Goal: Browse casually

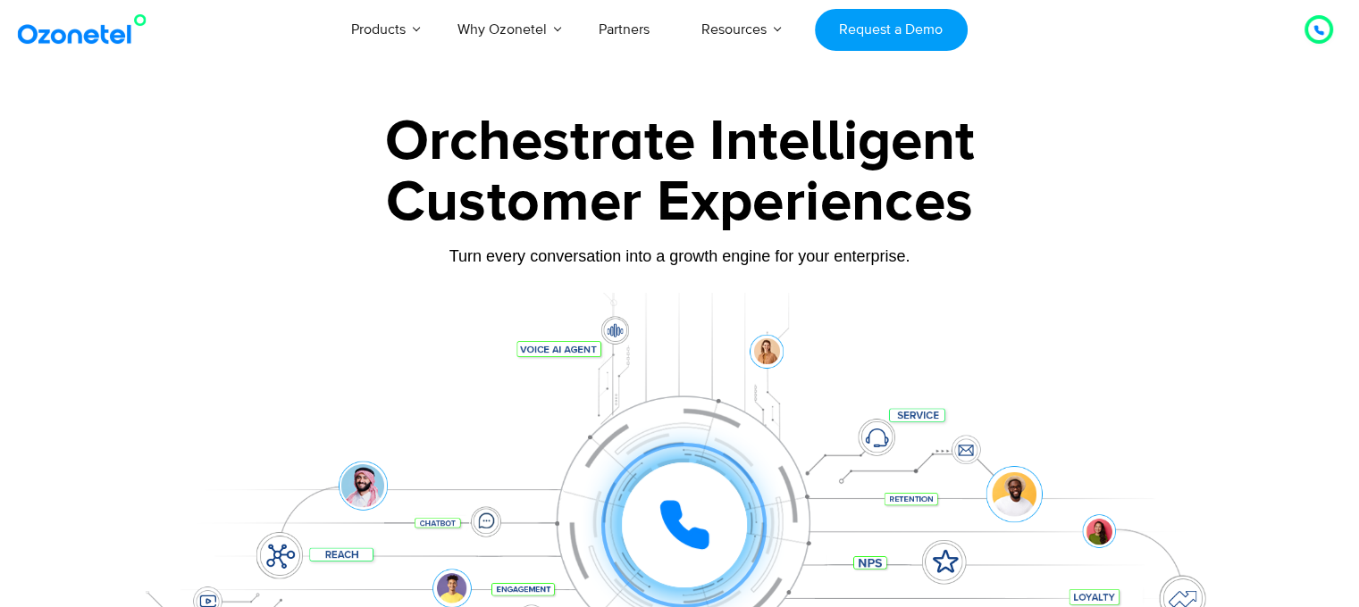
click at [100, 365] on div at bounding box center [679, 400] width 1359 height 608
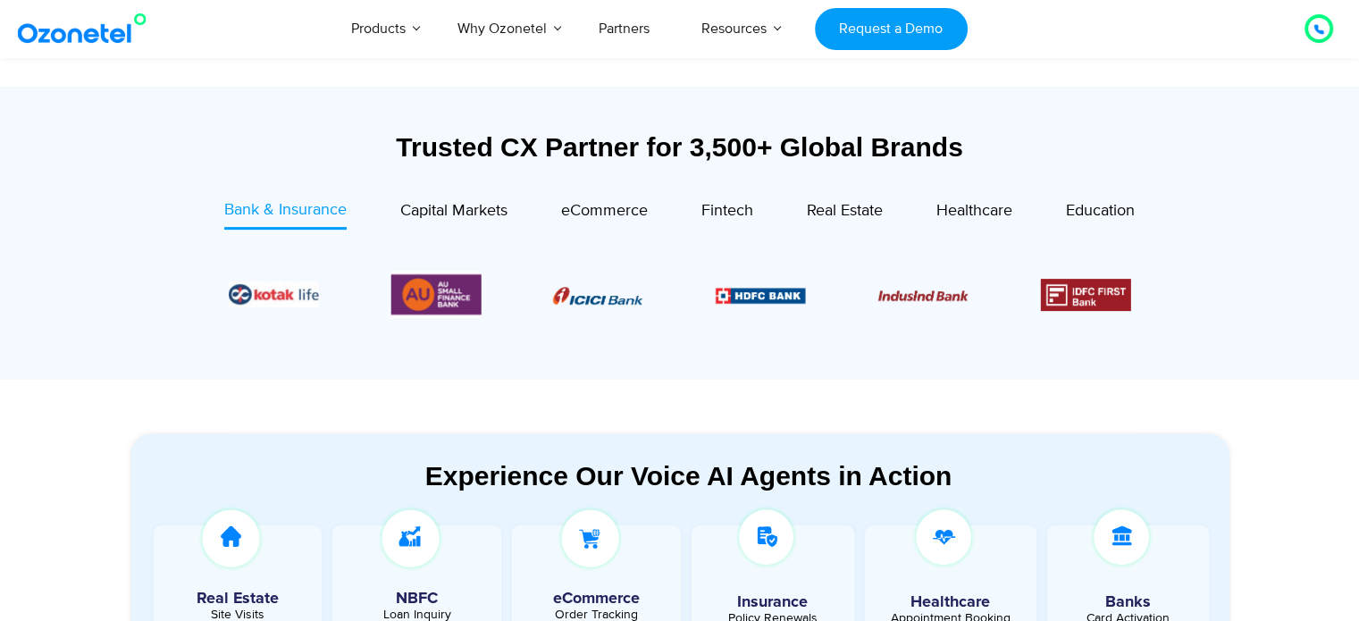
scroll to position [618, 0]
click at [627, 222] on link "eCommerce" at bounding box center [604, 212] width 87 height 30
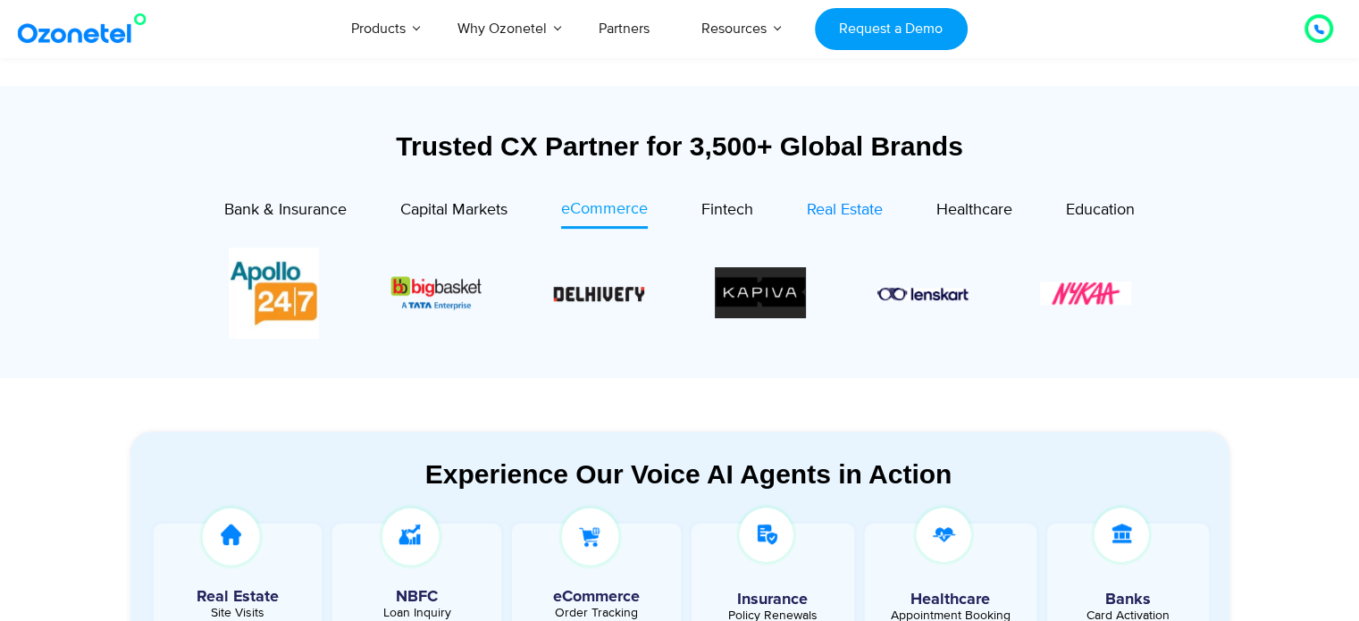
click at [854, 209] on span "Real Estate" at bounding box center [845, 210] width 76 height 20
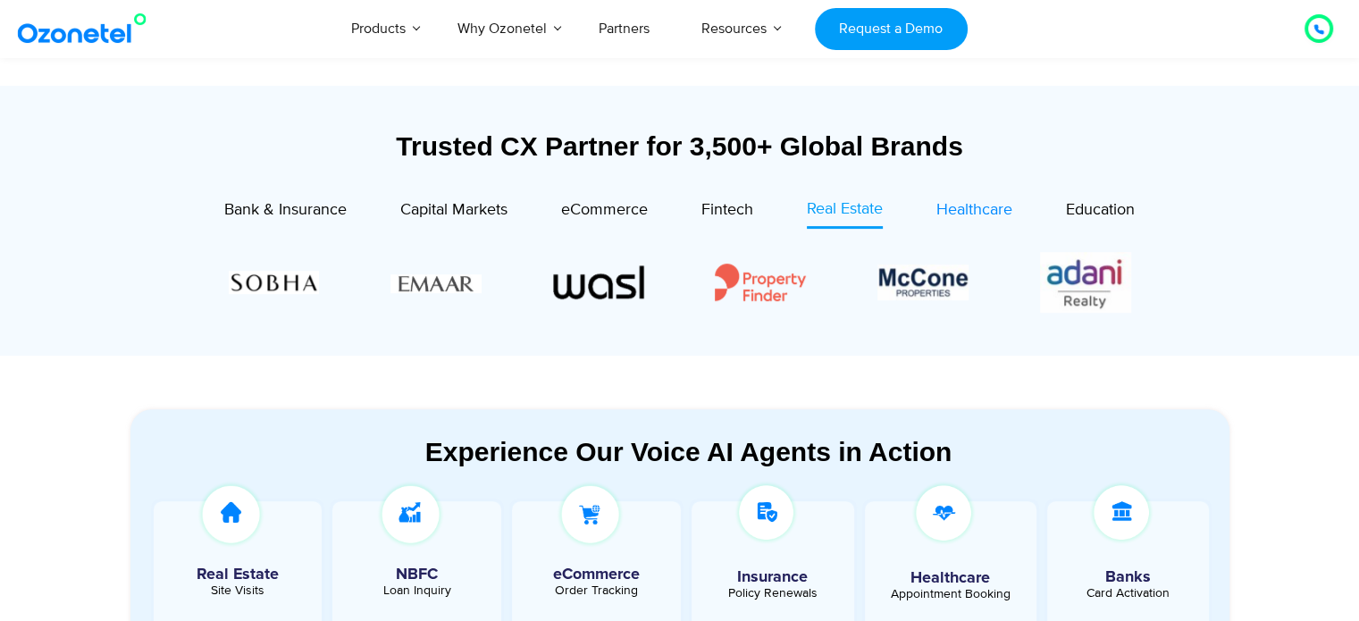
click at [975, 209] on span "Healthcare" at bounding box center [974, 210] width 76 height 20
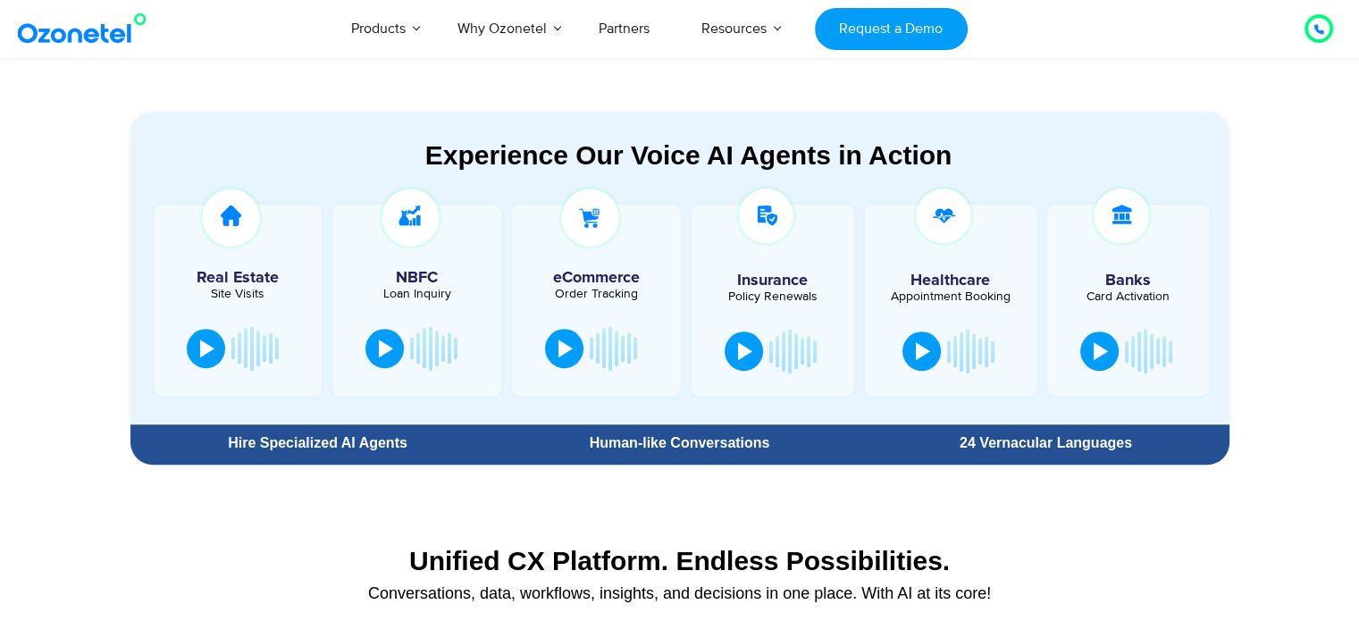
scroll to position [925, 0]
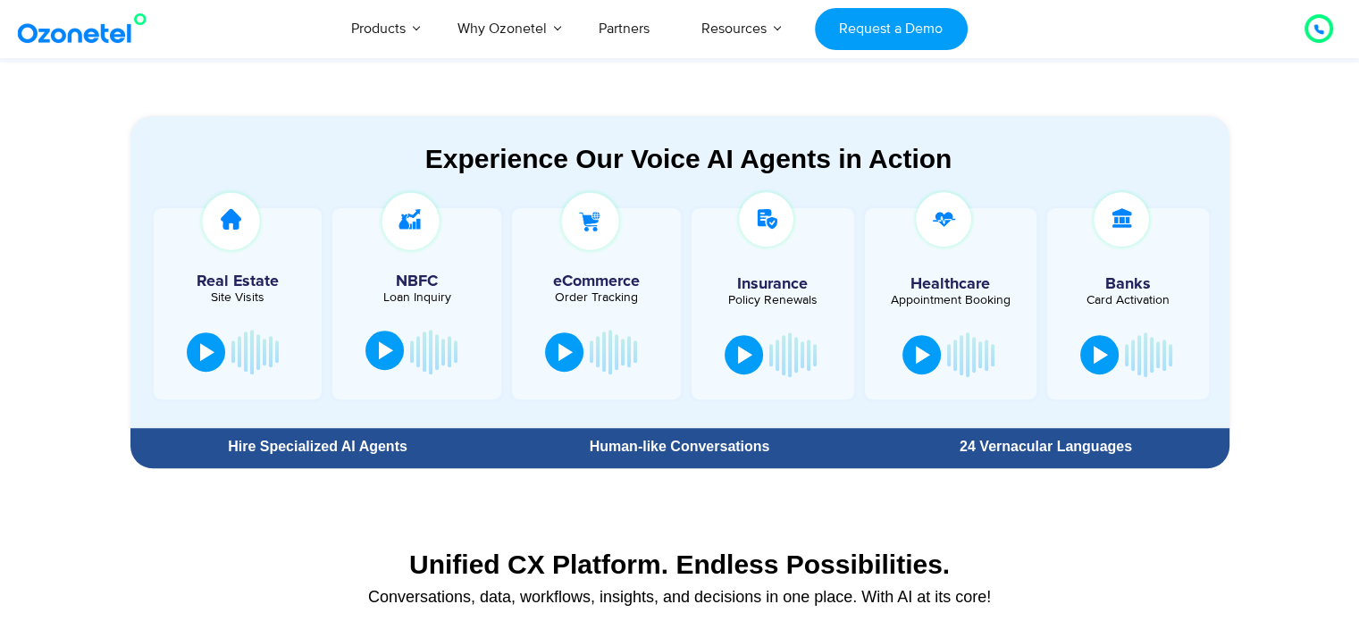
click at [393, 348] on button at bounding box center [384, 349] width 38 height 39
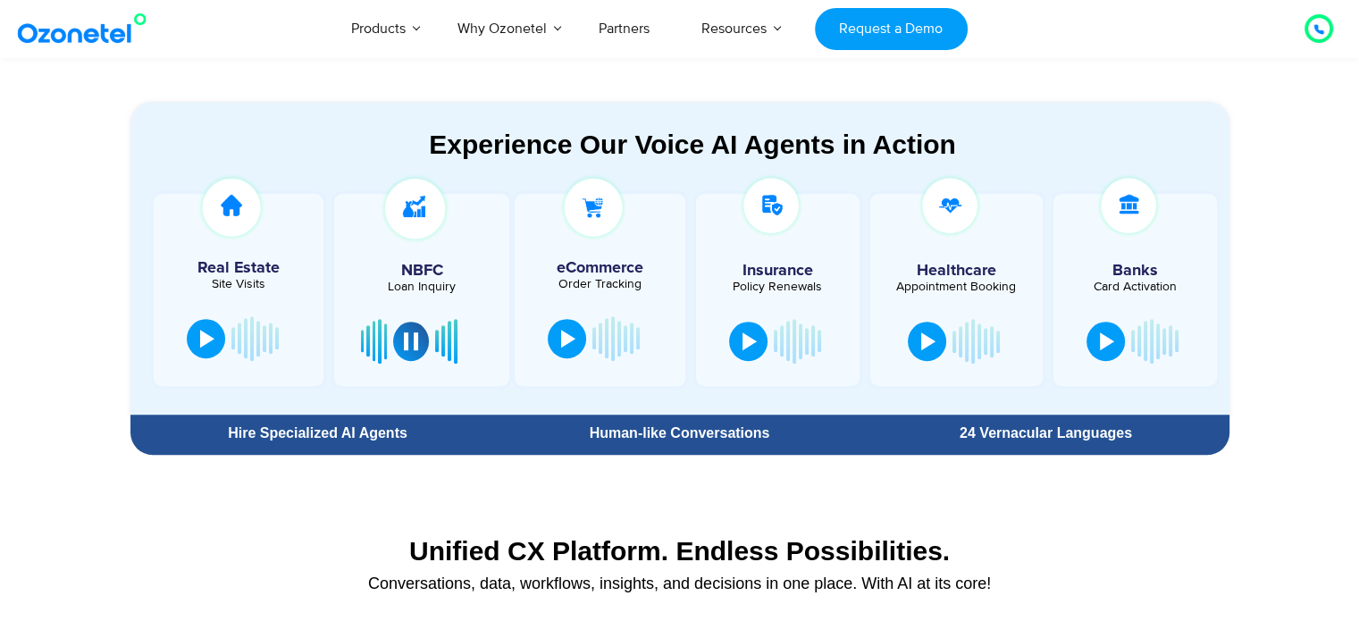
scroll to position [938, 0]
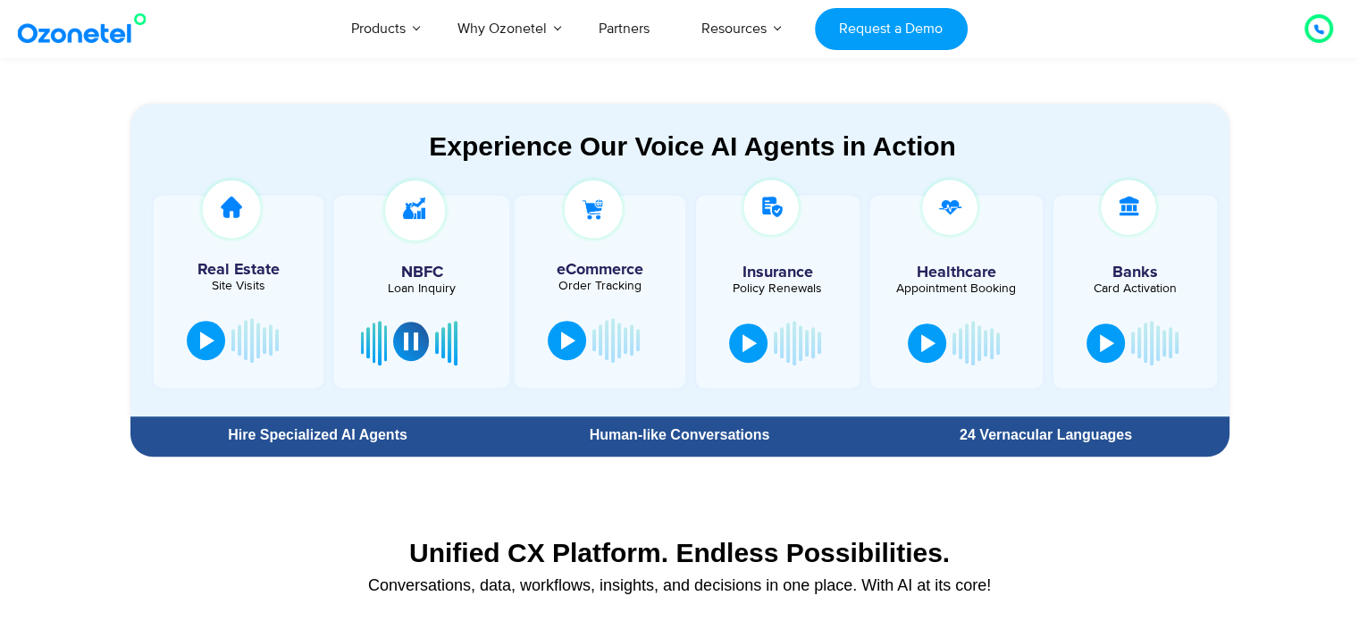
click at [419, 342] on button at bounding box center [411, 341] width 36 height 39
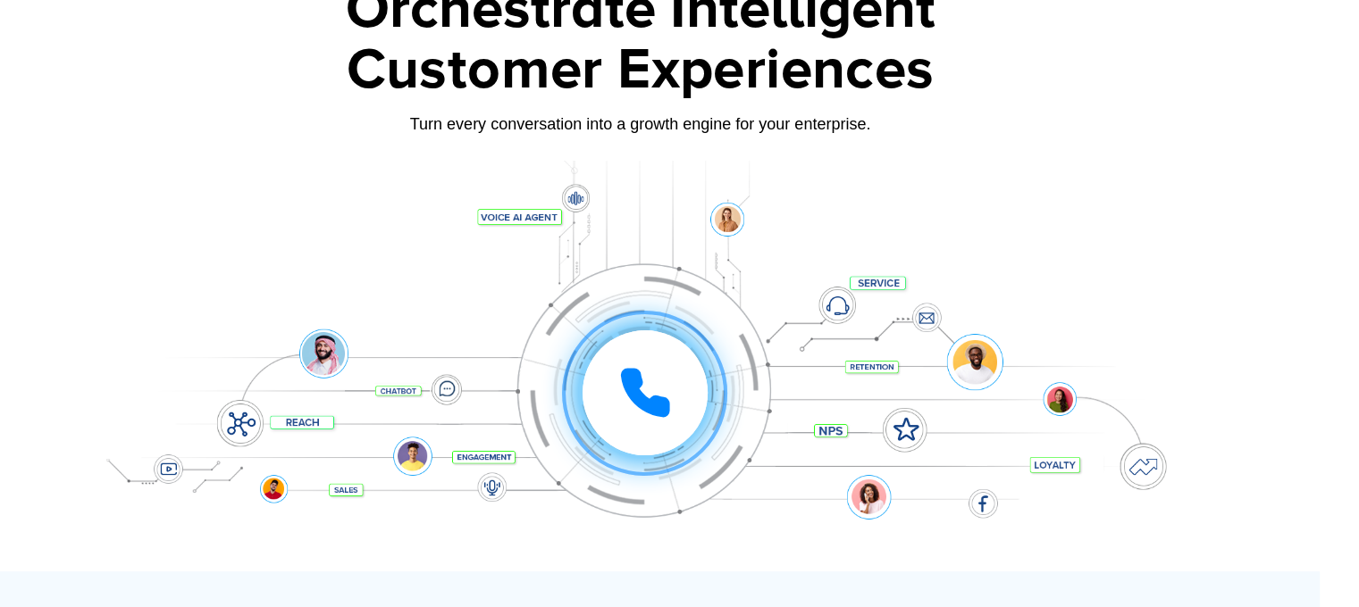
scroll to position [132, 88]
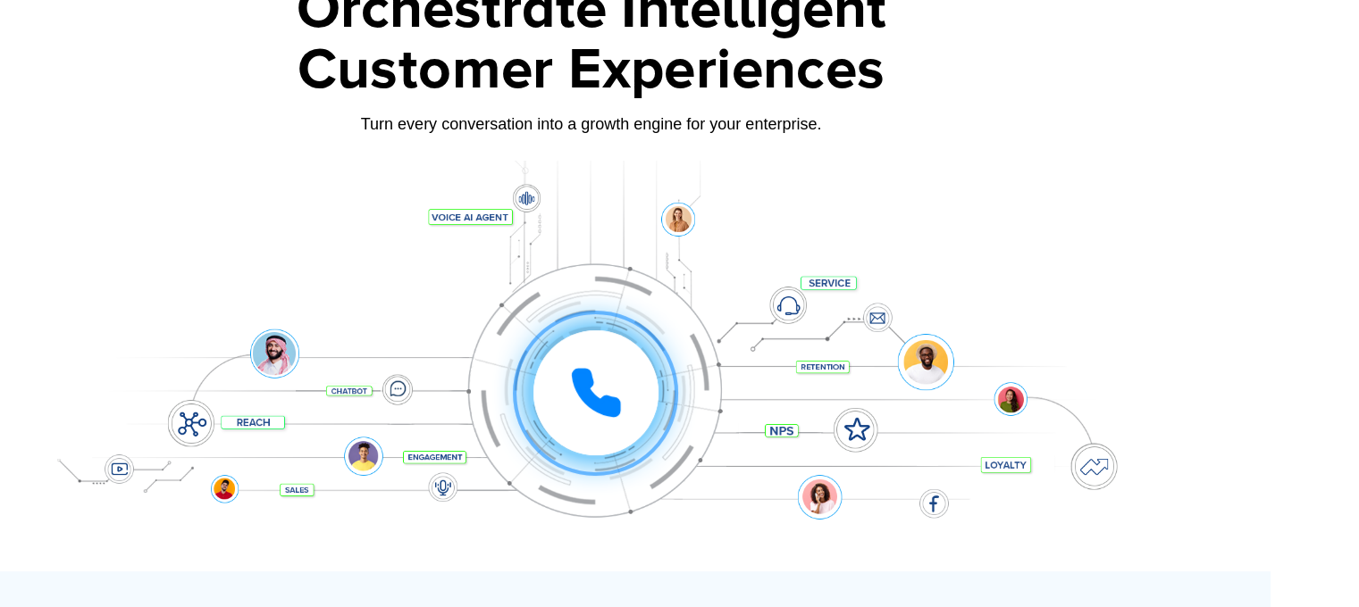
click at [590, 393] on icon at bounding box center [595, 393] width 45 height 45
click at [588, 372] on icon at bounding box center [595, 393] width 45 height 45
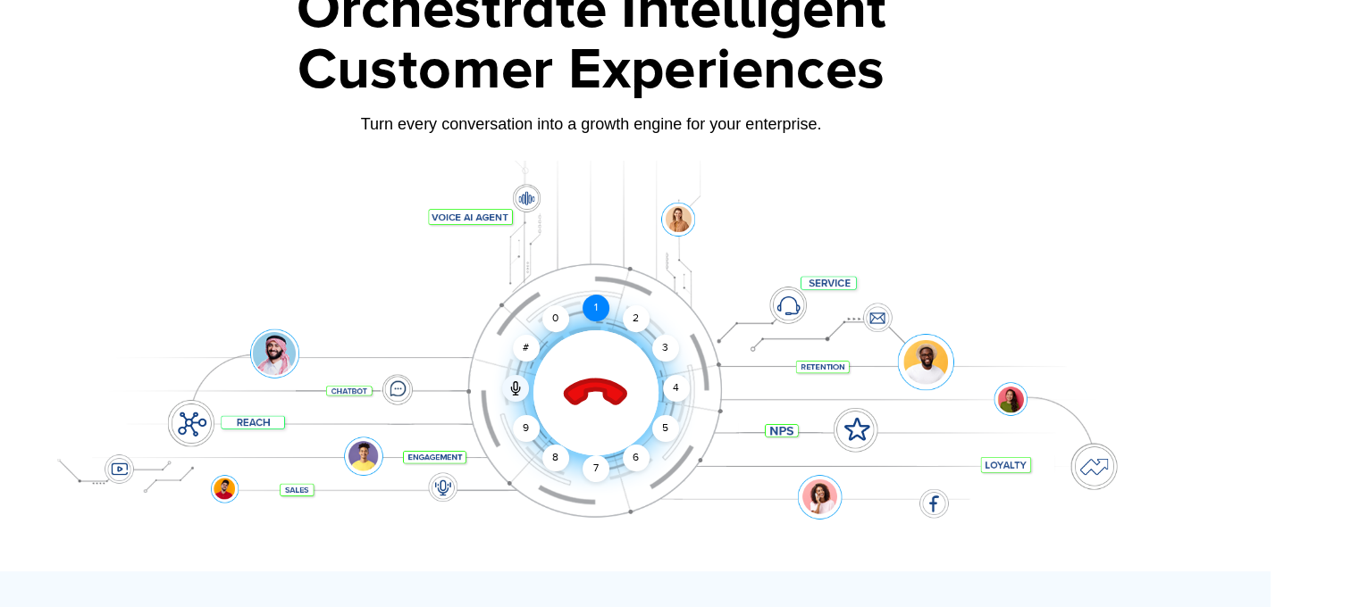
click at [598, 302] on div "1" at bounding box center [595, 308] width 27 height 27
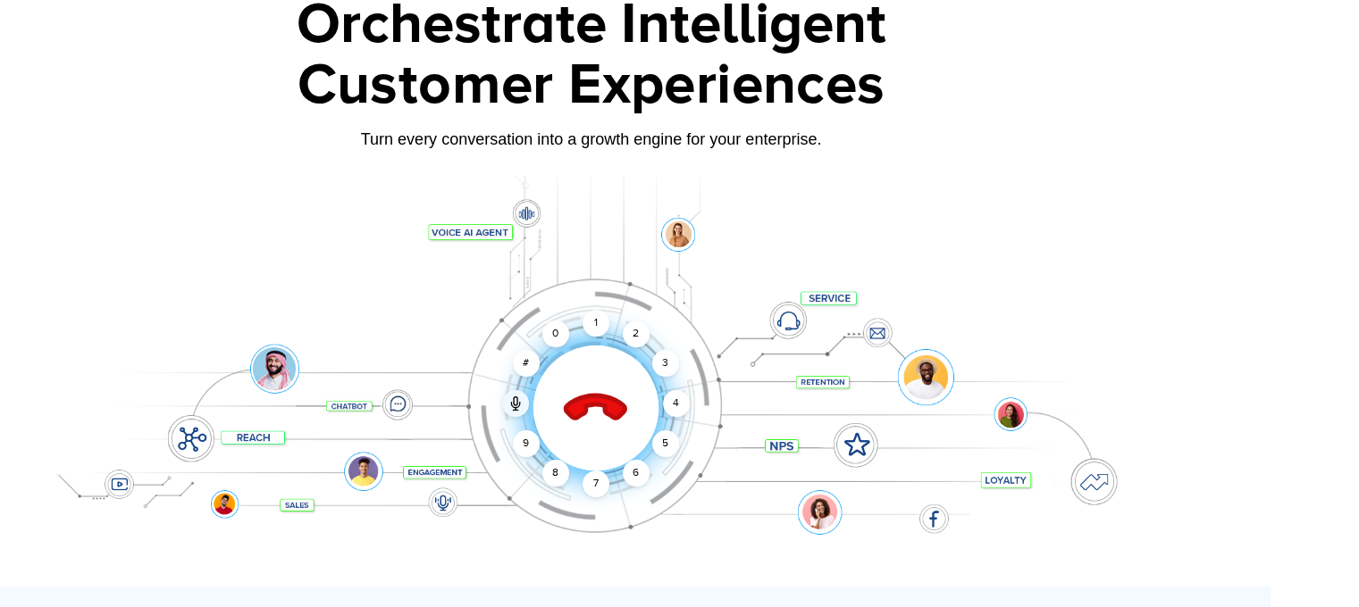
scroll to position [118, 88]
click at [634, 341] on div "2" at bounding box center [636, 333] width 27 height 27
click at [599, 409] on icon at bounding box center [595, 408] width 76 height 76
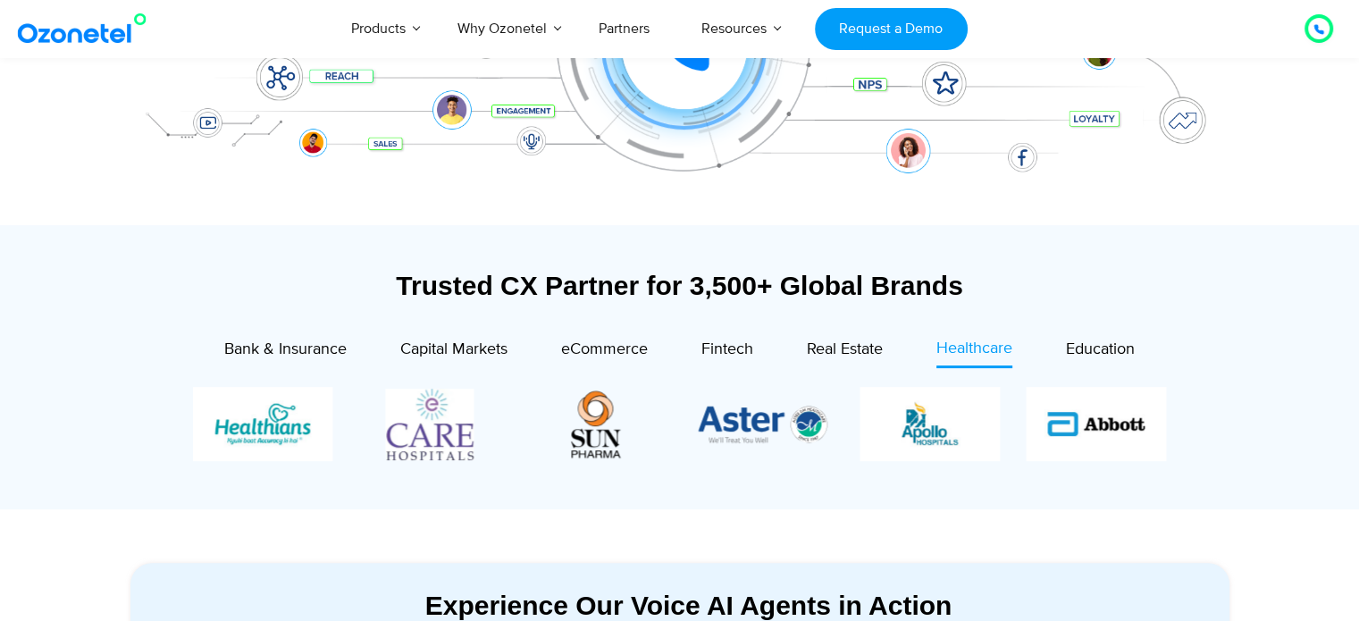
scroll to position [313, 0]
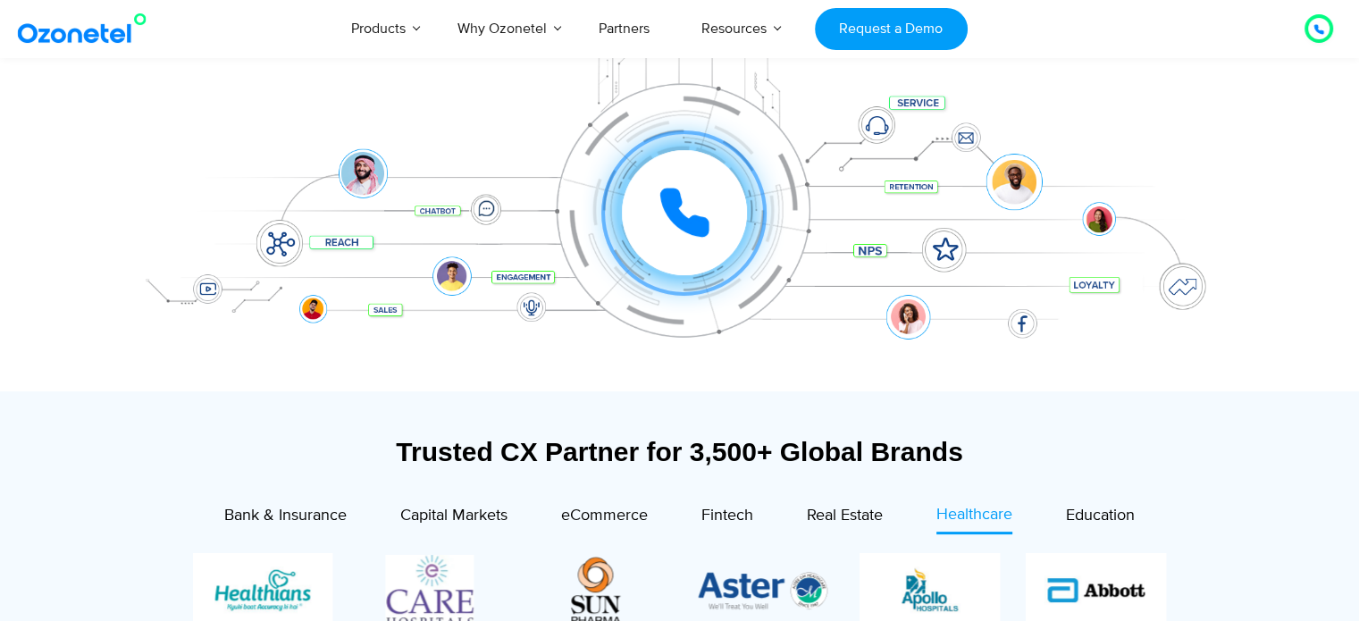
click at [30, 271] on div at bounding box center [679, 87] width 1359 height 608
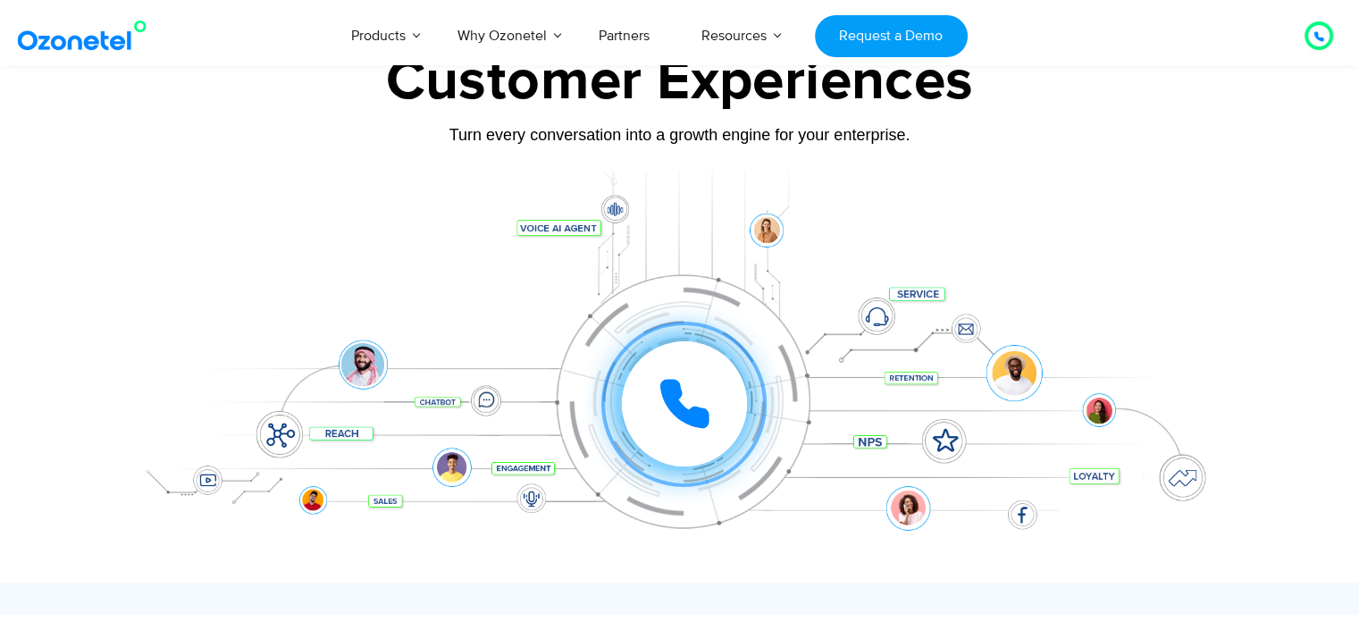
scroll to position [261, 0]
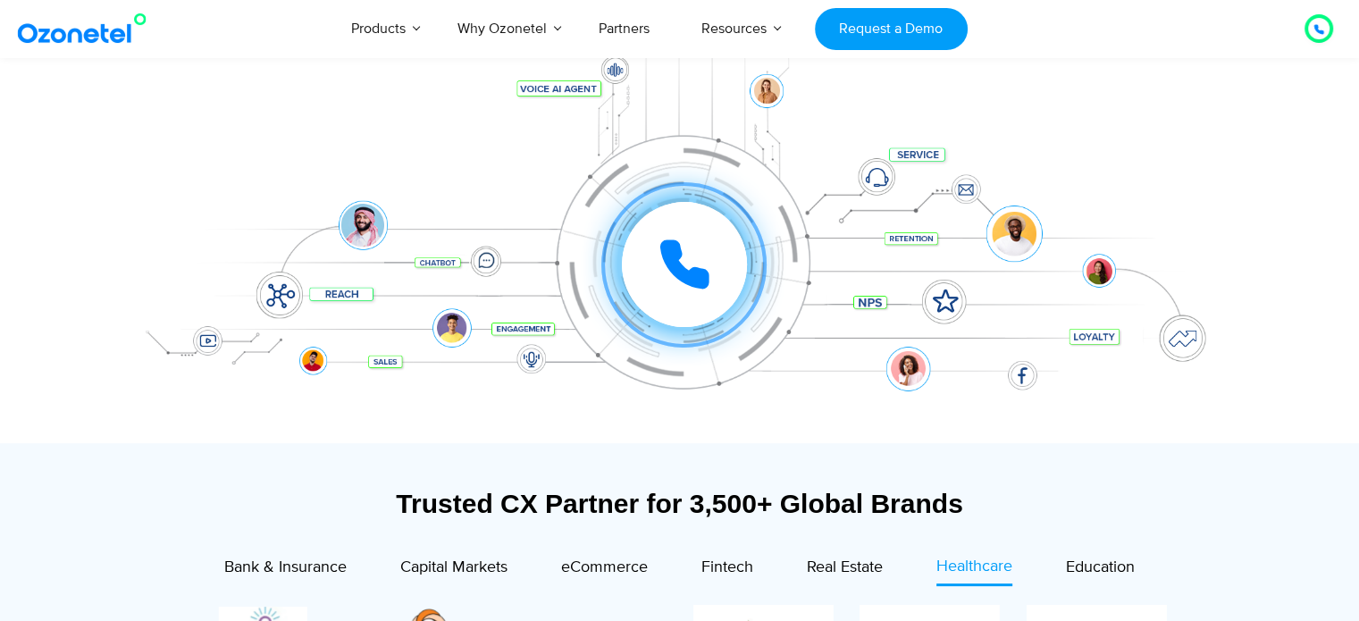
click at [908, 235] on div "Click to experience it! Call ended 1 2 3 4 5 6 7 8 9 # 0" at bounding box center [684, 228] width 1108 height 71
click at [932, 298] on div "Click to experience it! Call ended 1 2 3 4 5 6 7 8 9 # 0" at bounding box center [679, 229] width 1117 height 304
click at [1107, 341] on div "Click to experience it! Call ended 1 2 3 4 5 6 7 8 9 # 0" at bounding box center [679, 229] width 1117 height 304
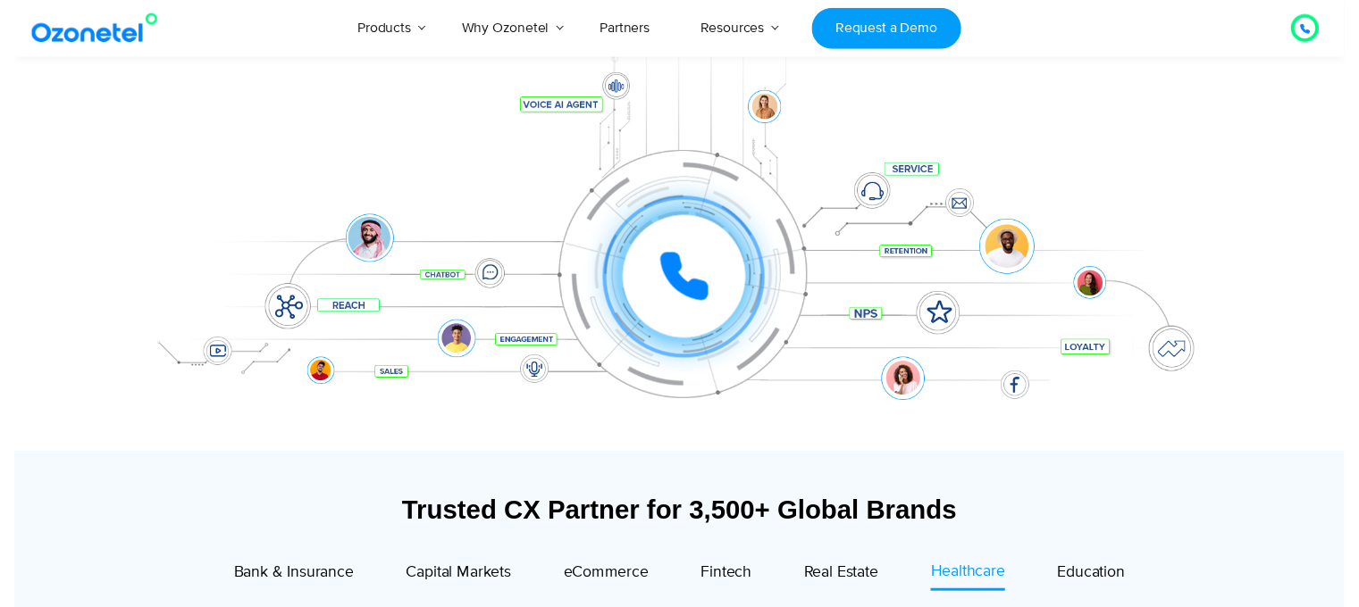
scroll to position [0, 0]
